Goal: Information Seeking & Learning: Learn about a topic

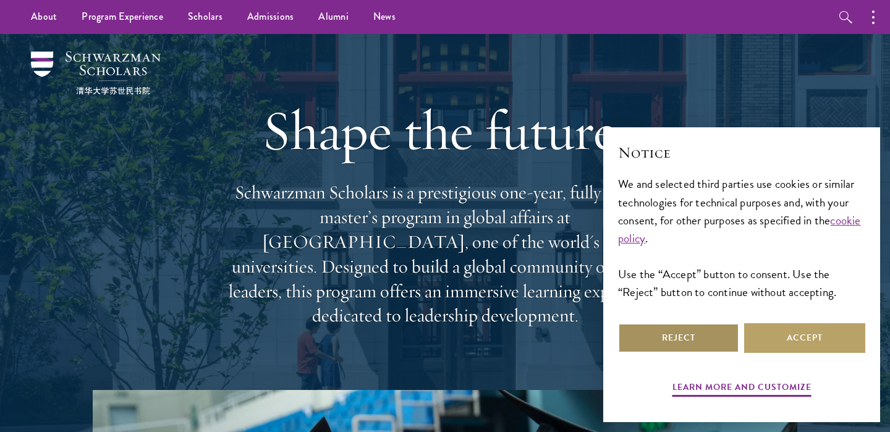
click at [706, 331] on button "Reject" at bounding box center [678, 338] width 121 height 30
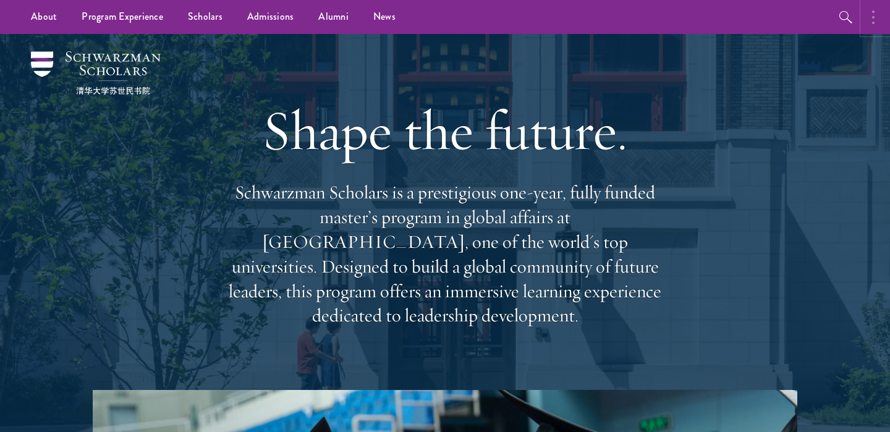
click at [867, 15] on button "button" at bounding box center [876, 17] width 27 height 34
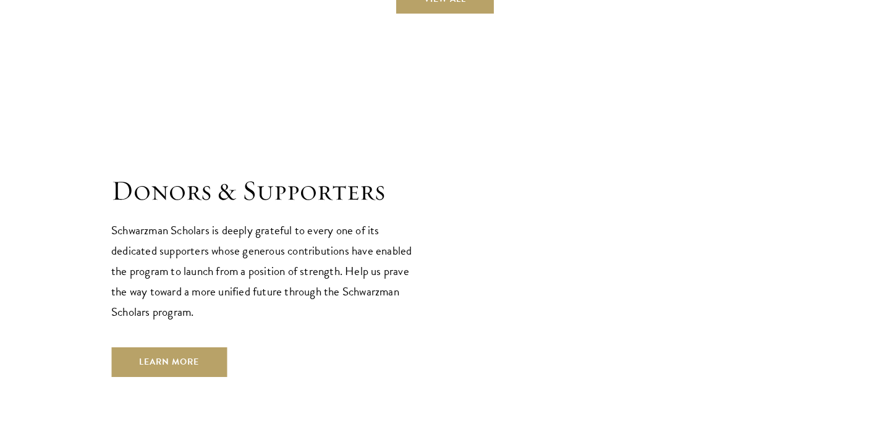
scroll to position [3706, 0]
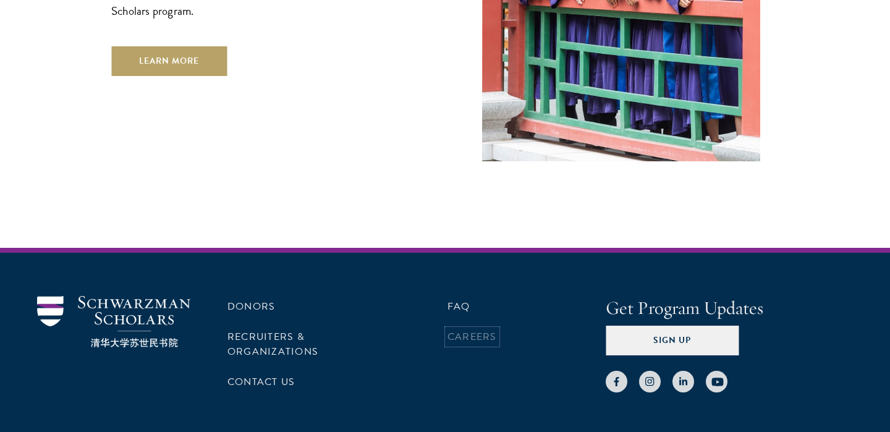
click at [472, 329] on link "Careers" at bounding box center [471, 336] width 49 height 15
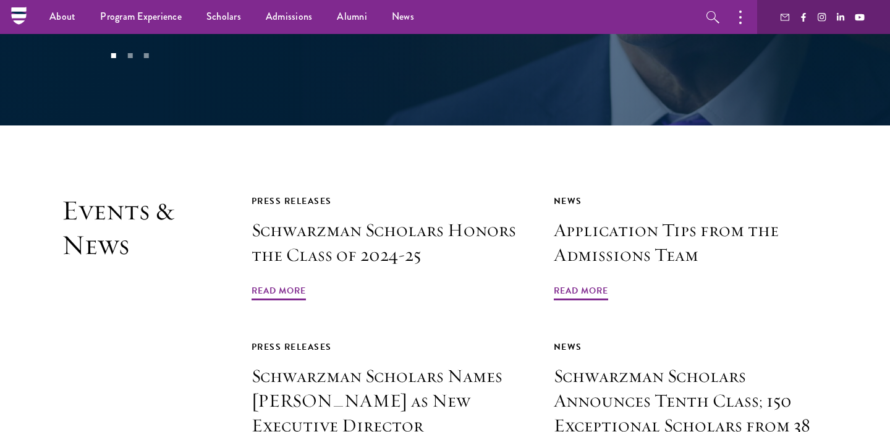
scroll to position [2616, 0]
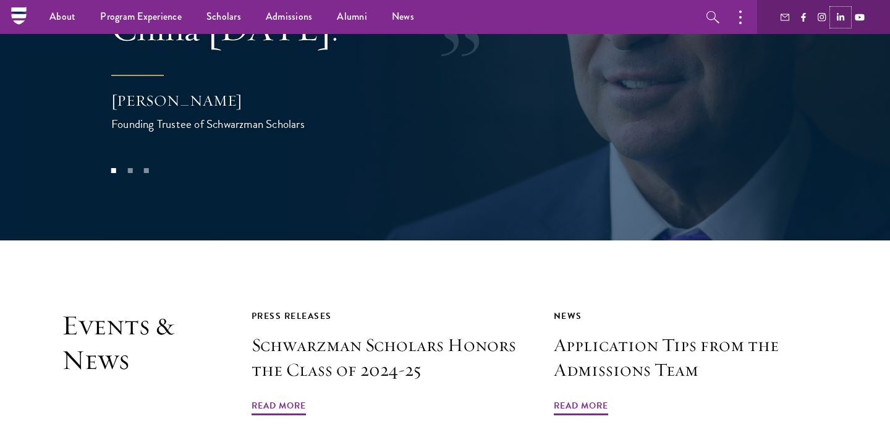
click at [839, 19] on use at bounding box center [840, 16] width 7 height 7
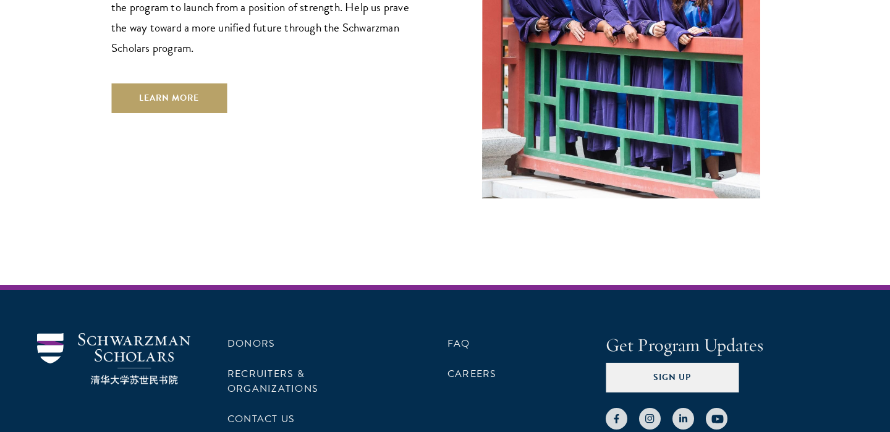
scroll to position [3706, 0]
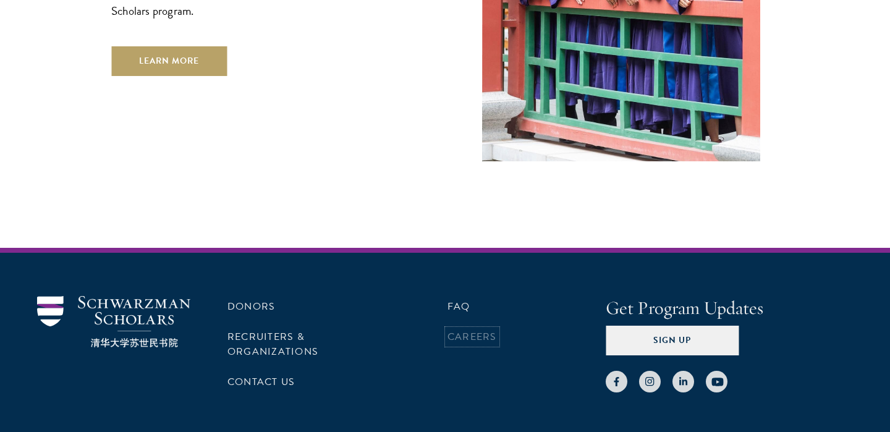
click at [465, 329] on link "Careers" at bounding box center [471, 336] width 49 height 15
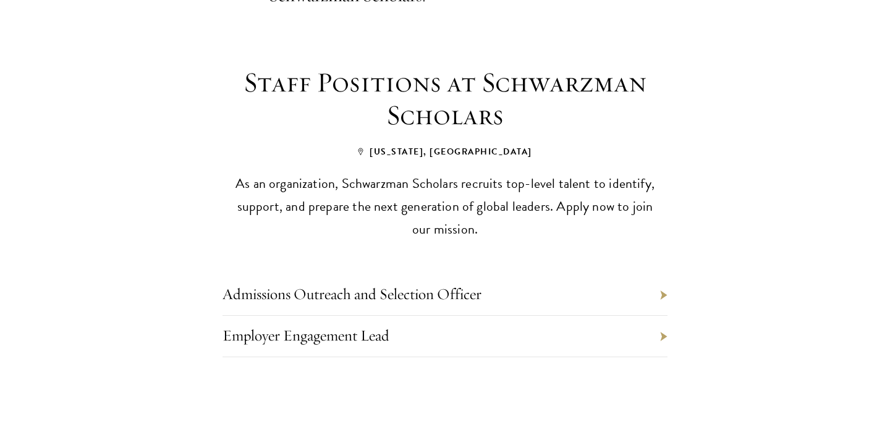
scroll to position [509, 0]
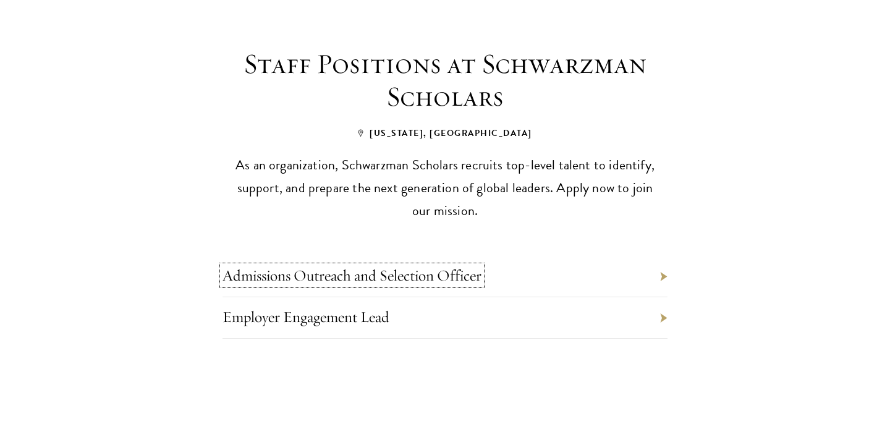
click at [315, 266] on link "Admissions Outreach and Selection Officer" at bounding box center [352, 275] width 259 height 19
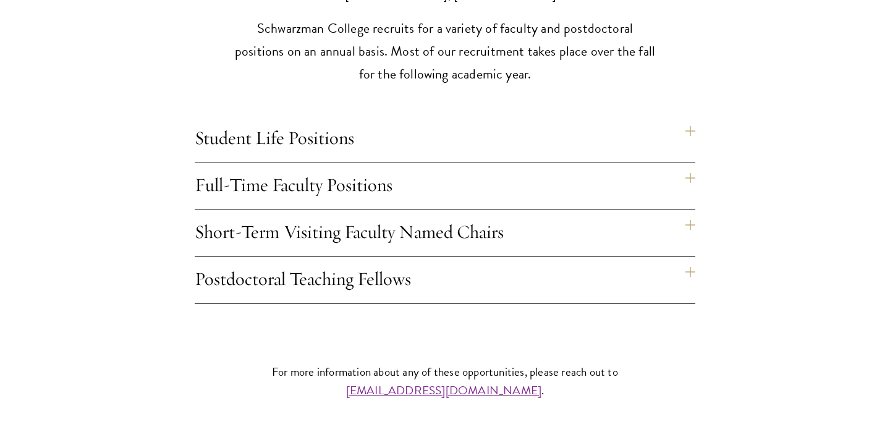
scroll to position [1039, 0]
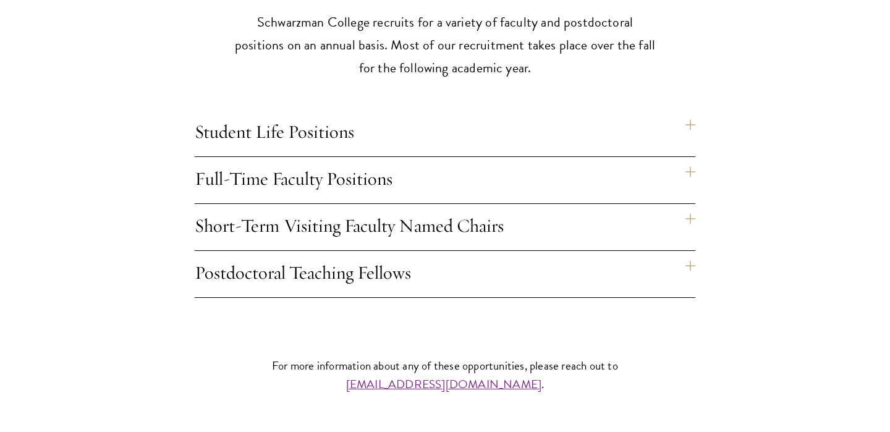
click at [692, 110] on h4 "Student Life Positions" at bounding box center [445, 133] width 501 height 46
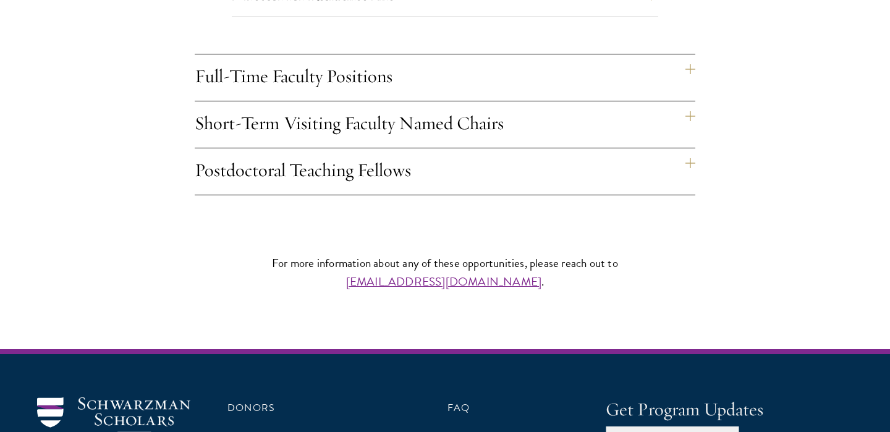
scroll to position [1286, 0]
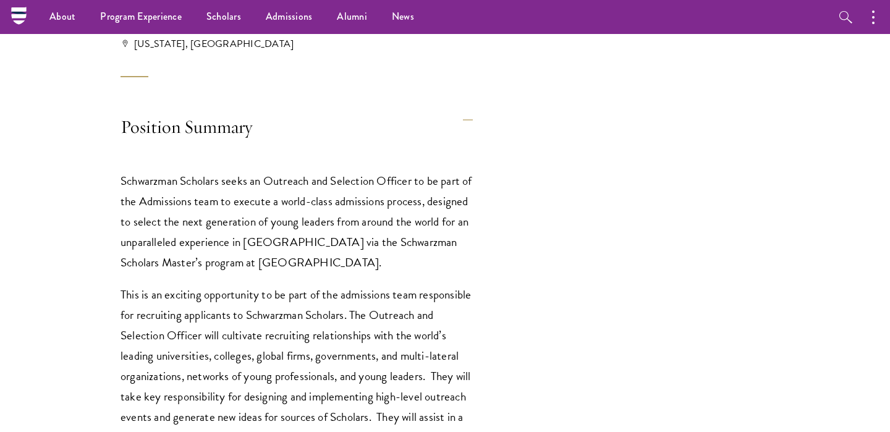
scroll to position [170, 0]
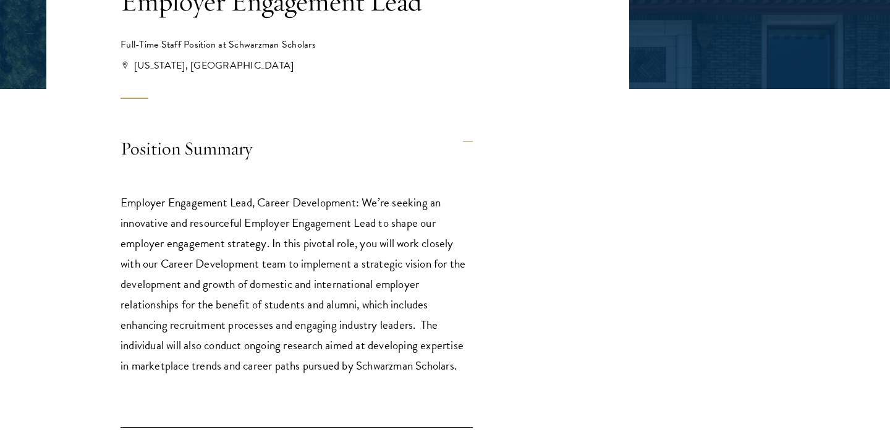
scroll to position [347, 0]
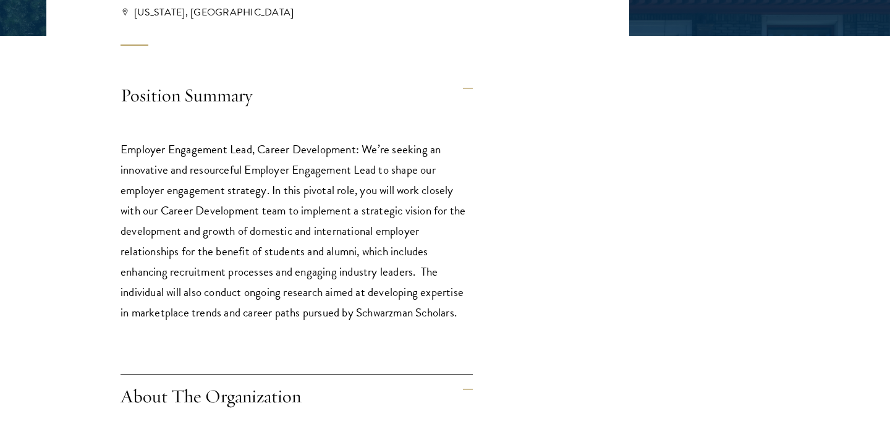
click at [276, 172] on p "Employer Engagement Lead, Career Development: We’re seeking an innovative and r…" at bounding box center [297, 231] width 352 height 184
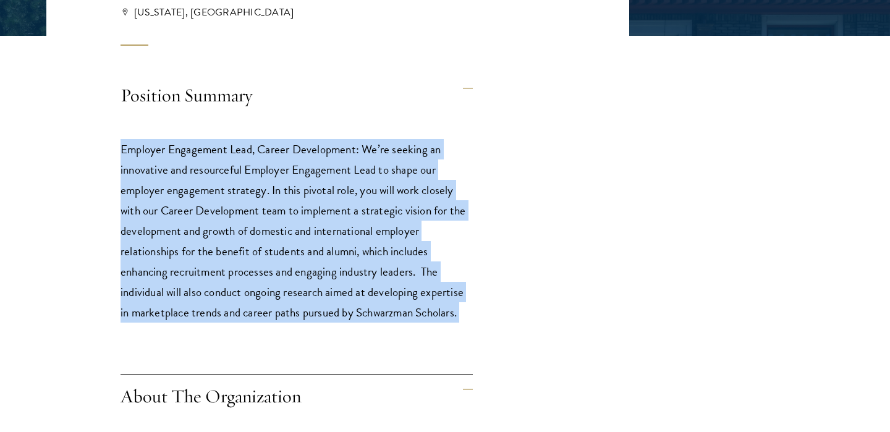
click at [276, 172] on p "Employer Engagement Lead, Career Development: We’re seeking an innovative and r…" at bounding box center [297, 231] width 352 height 184
click at [276, 214] on p "Employer Engagement Lead, Career Development: We’re seeking an innovative and r…" at bounding box center [297, 231] width 352 height 184
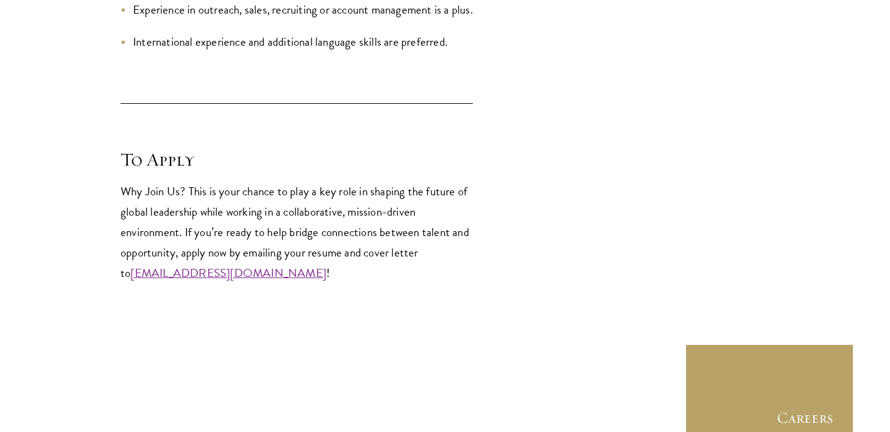
scroll to position [1996, 0]
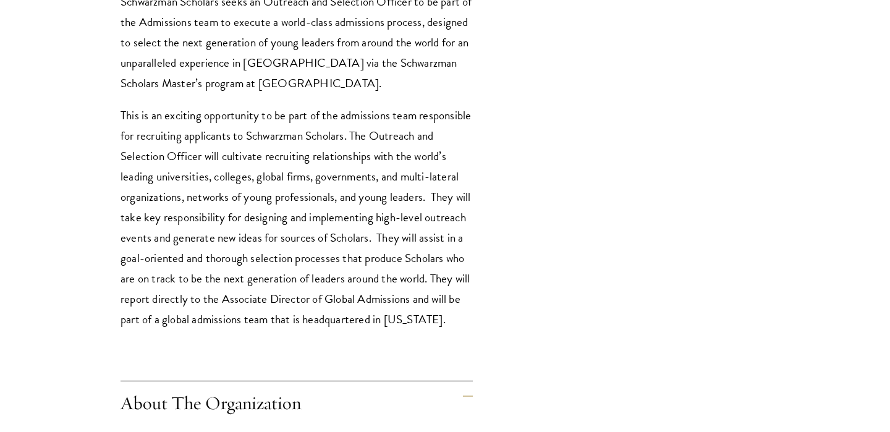
scroll to position [530, 0]
click at [243, 186] on p "This is an exciting opportunity to be part of the admissions team responsible f…" at bounding box center [297, 216] width 352 height 224
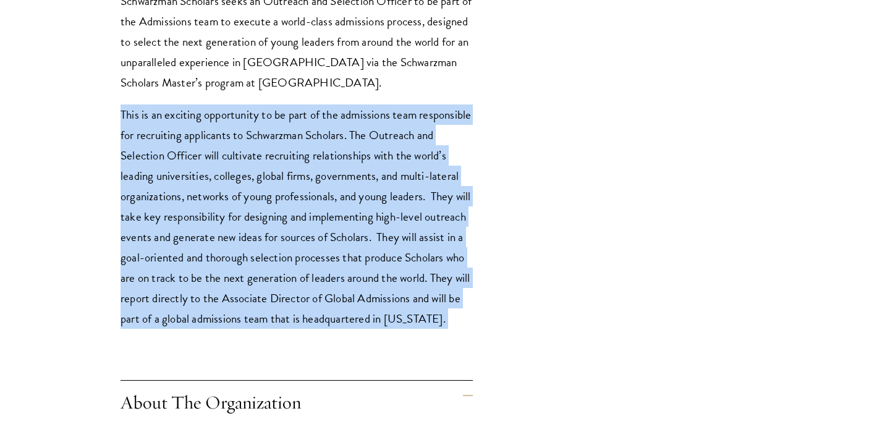
click at [243, 186] on p "This is an exciting opportunity to be part of the admissions team responsible f…" at bounding box center [297, 216] width 352 height 224
click at [235, 207] on p "This is an exciting opportunity to be part of the admissions team responsible f…" at bounding box center [297, 216] width 352 height 224
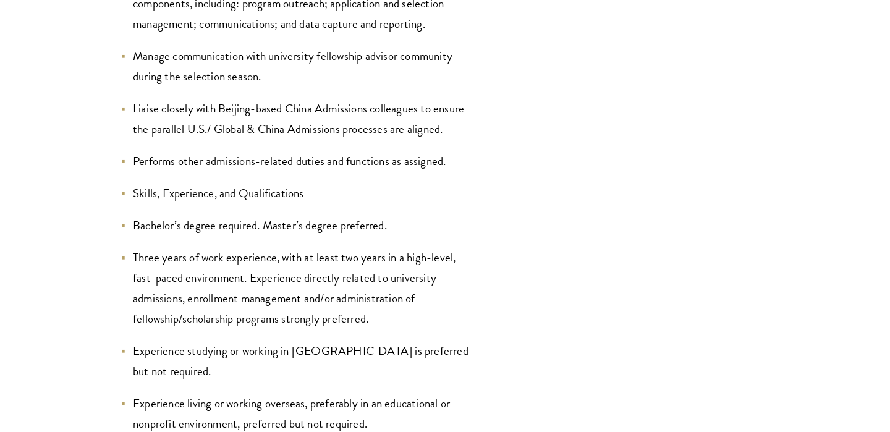
scroll to position [2067, 0]
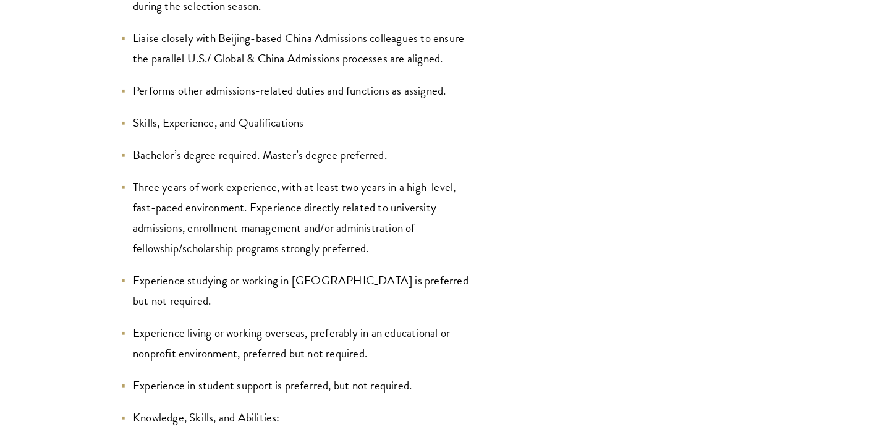
click at [235, 205] on li "Three years of work experience, with at least two years in a high-level, fast-p…" at bounding box center [297, 218] width 352 height 82
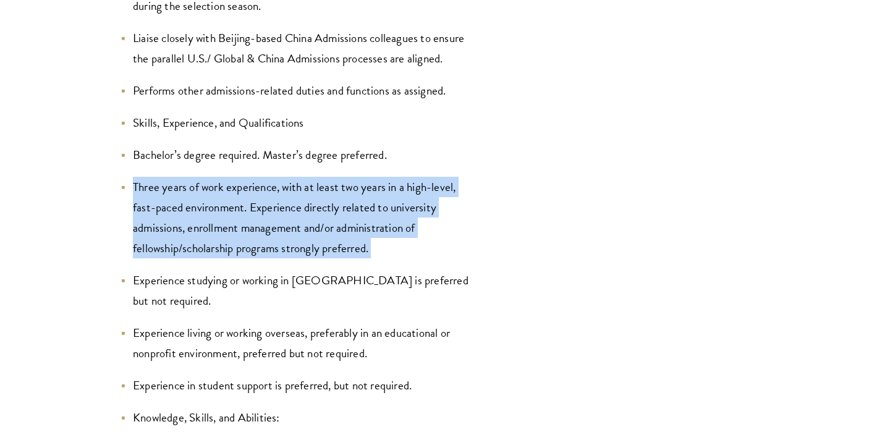
click at [235, 205] on li "Three years of work experience, with at least two years in a high-level, fast-p…" at bounding box center [297, 218] width 352 height 82
click at [228, 211] on li "Three years of work experience, with at least two years in a high-level, fast-p…" at bounding box center [297, 218] width 352 height 82
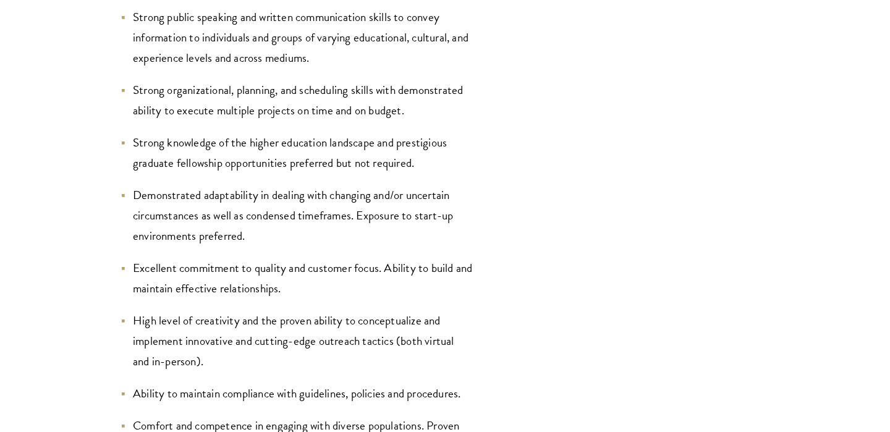
scroll to position [2503, 0]
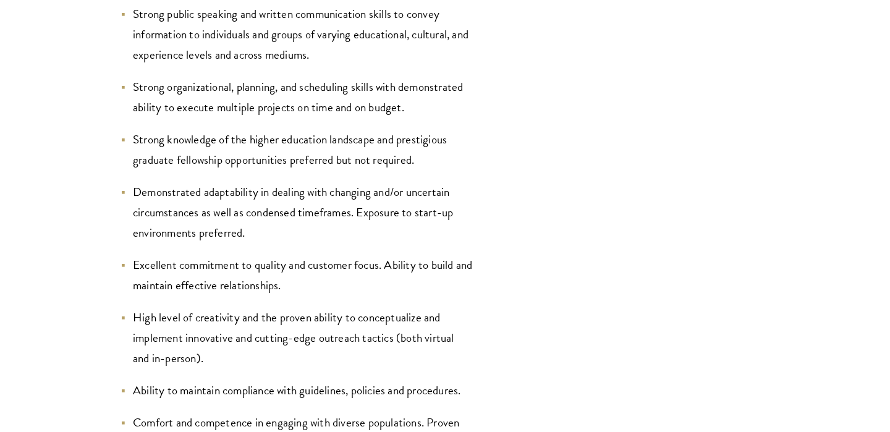
click at [203, 182] on li "Demonstrated adaptability in dealing with changing and/or uncertain circumstanc…" at bounding box center [297, 212] width 352 height 61
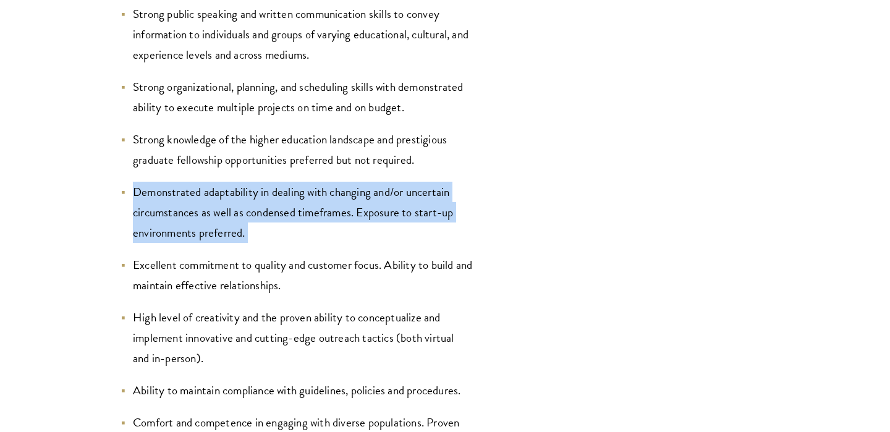
click at [203, 182] on li "Demonstrated adaptability in dealing with changing and/or uncertain circumstanc…" at bounding box center [297, 212] width 352 height 61
click at [195, 195] on li "Demonstrated adaptability in dealing with changing and/or uncertain circumstanc…" at bounding box center [297, 212] width 352 height 61
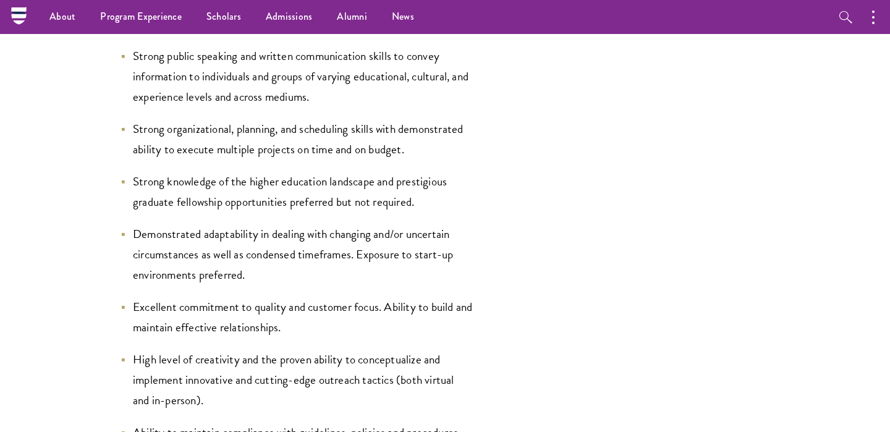
scroll to position [2418, 0]
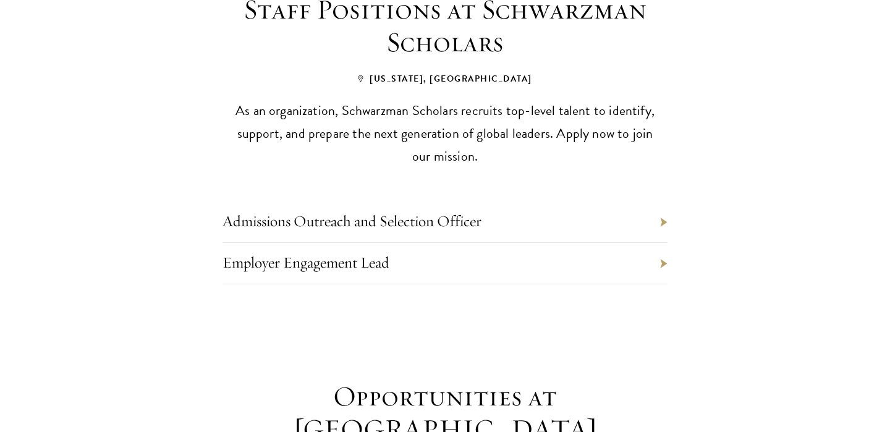
scroll to position [608, 0]
